Goal: Communication & Community: Answer question/provide support

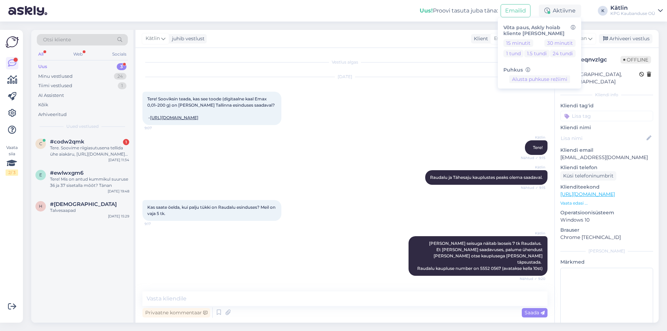
click at [110, 138] on div "c #codw2qmk 1 Tere. Soovime riigiasutusena tellida ühe aiakäru, [URL][DOMAIN_NA…" at bounding box center [82, 149] width 102 height 31
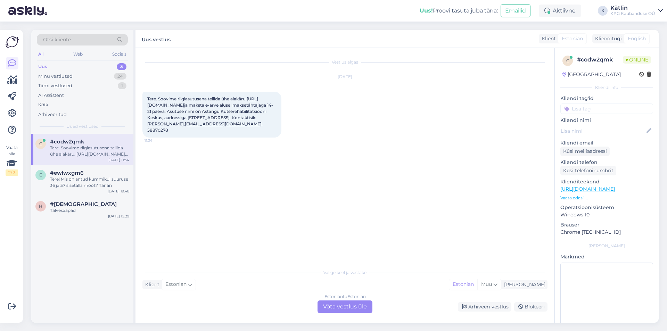
click at [208, 104] on link "[URL][DOMAIN_NAME]" at bounding box center [202, 101] width 111 height 11
click at [352, 305] on div "Estonian to Estonian Võta vestlus üle" at bounding box center [344, 306] width 55 height 13
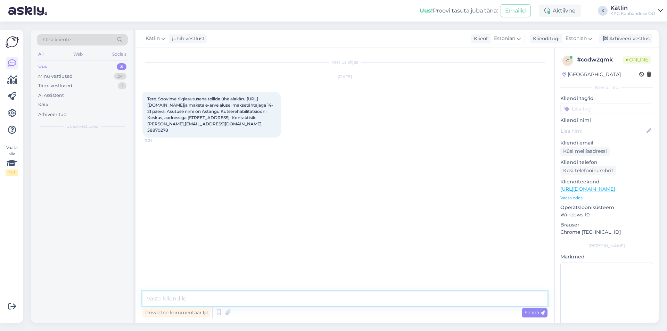
click at [342, 304] on textarea at bounding box center [344, 298] width 405 height 15
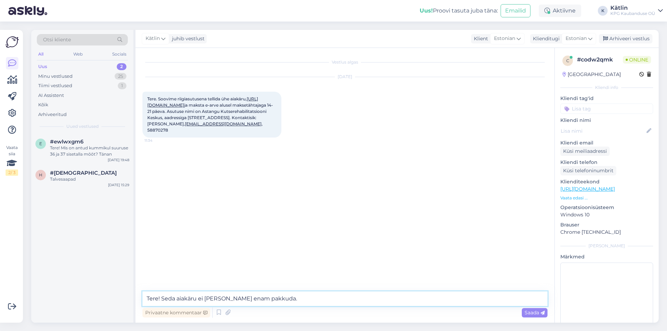
type textarea "Tere! Seda aiakäru ei [PERSON_NAME] enam pakkuda."
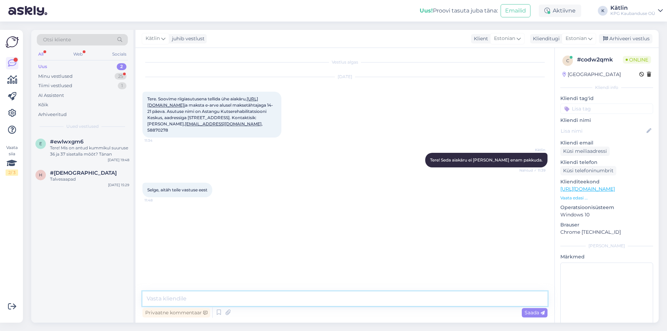
click at [181, 301] on textarea at bounding box center [344, 298] width 405 height 15
click at [62, 146] on div "Tere! Kas teil soolalapi/[PERSON_NAME] on kpakkuda?" at bounding box center [89, 151] width 79 height 13
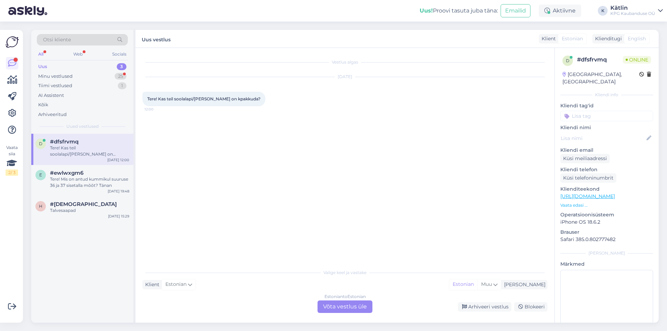
click at [328, 310] on div "Estonian to Estonian Võta vestlus üle" at bounding box center [344, 306] width 55 height 13
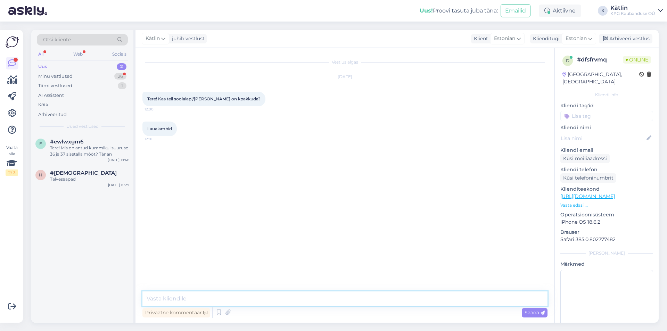
click at [191, 300] on textarea at bounding box center [344, 298] width 405 height 15
type textarea "Tere!"
type textarea "S"
type textarea "o"
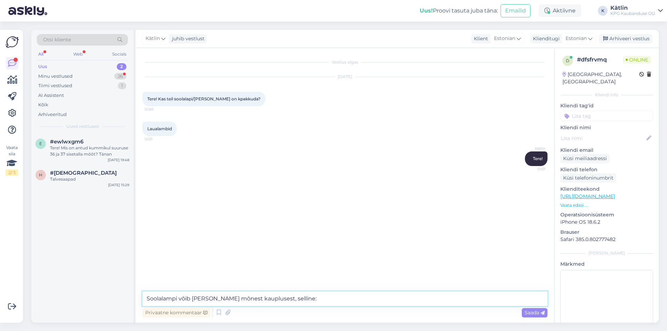
paste textarea "[URL][DOMAIN_NAME]"
type textarea "Soolalampi võib [PERSON_NAME] mõnest kauplusest, selline: [URL][DOMAIN_NAME]"
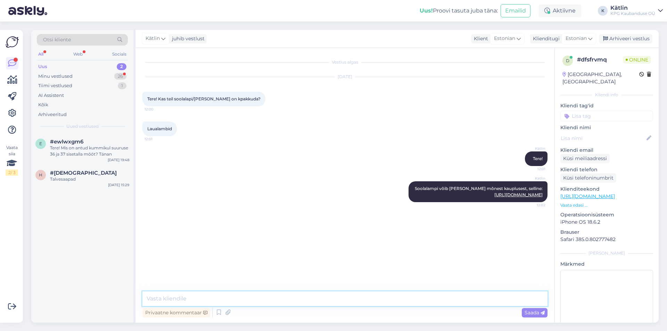
click at [222, 298] on textarea at bounding box center [344, 298] width 405 height 15
type textarea "Laualampe on erinevaid, kindlasti võib kaupluses suurem [PERSON_NAME]."
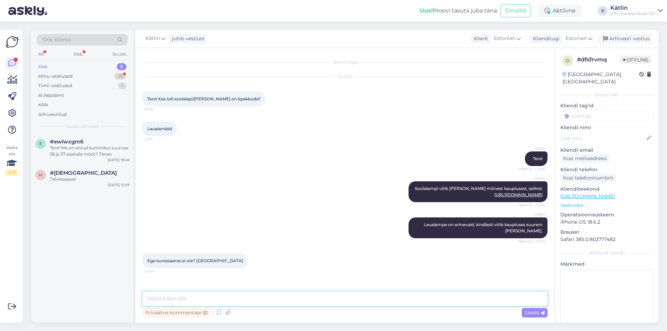
click at [229, 298] on textarea at bounding box center [344, 298] width 405 height 15
type textarea "Kahjuks Kuressaares ei ole."
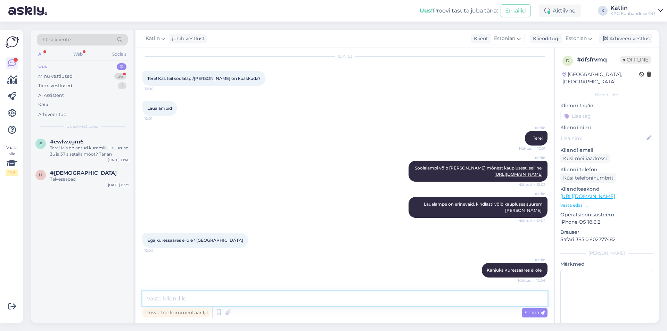
scroll to position [50, 0]
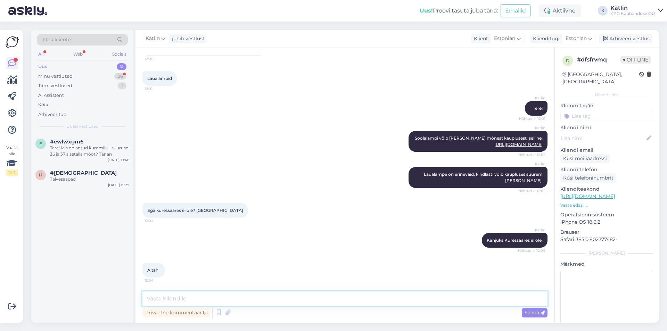
click at [214, 297] on textarea at bounding box center [344, 298] width 405 height 15
click at [60, 76] on div "Minu vestlused" at bounding box center [55, 76] width 34 height 7
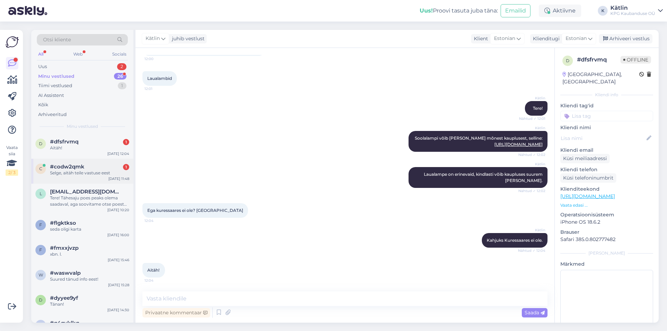
click at [109, 175] on div "Selge, aitäh teile vastuse eest" at bounding box center [89, 173] width 79 height 6
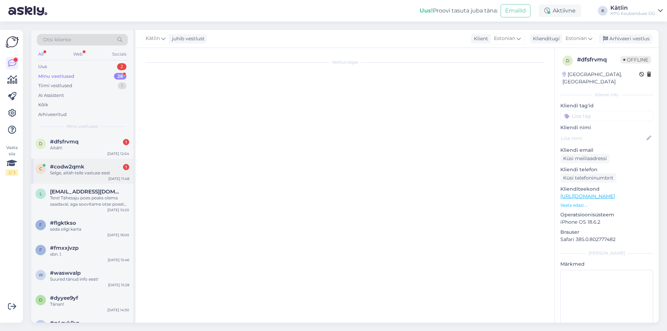
scroll to position [0, 0]
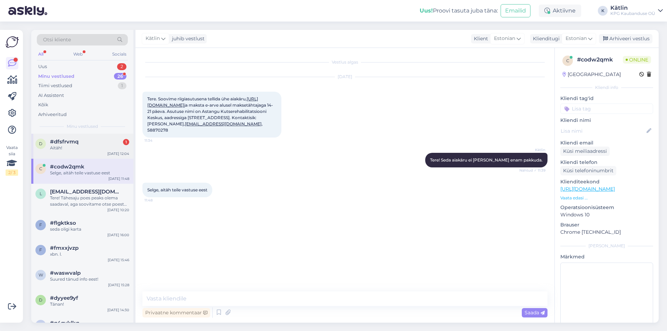
click at [82, 146] on div "Aitäh!" at bounding box center [89, 148] width 79 height 6
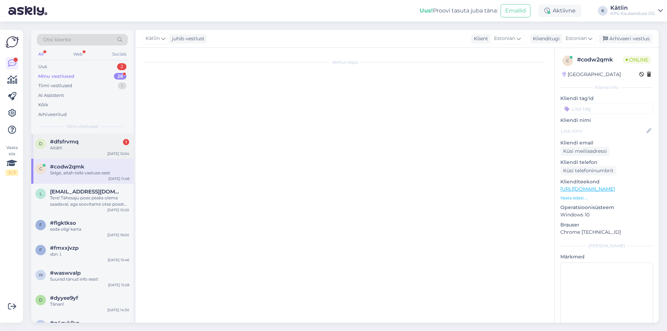
scroll to position [50, 0]
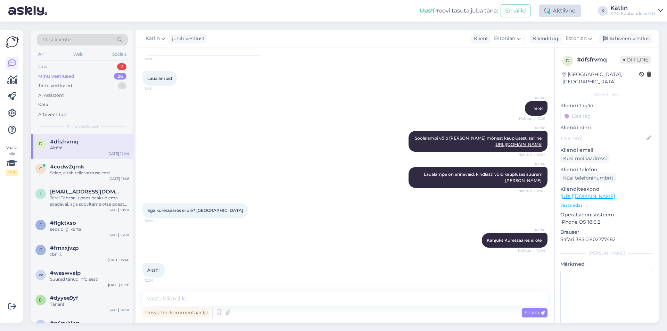
click at [554, 8] on div "Aktiivne" at bounding box center [560, 11] width 42 height 13
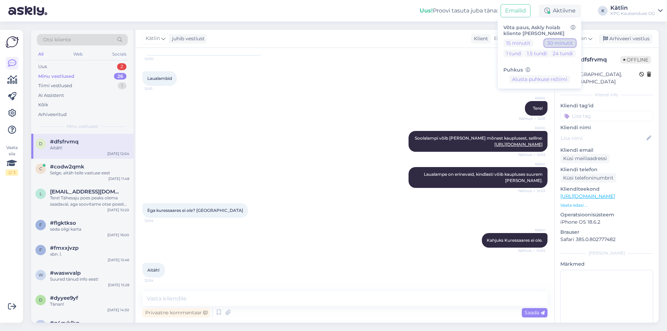
click at [561, 41] on button "30 minutit" at bounding box center [559, 43] width 31 height 8
